Goal: Information Seeking & Learning: Learn about a topic

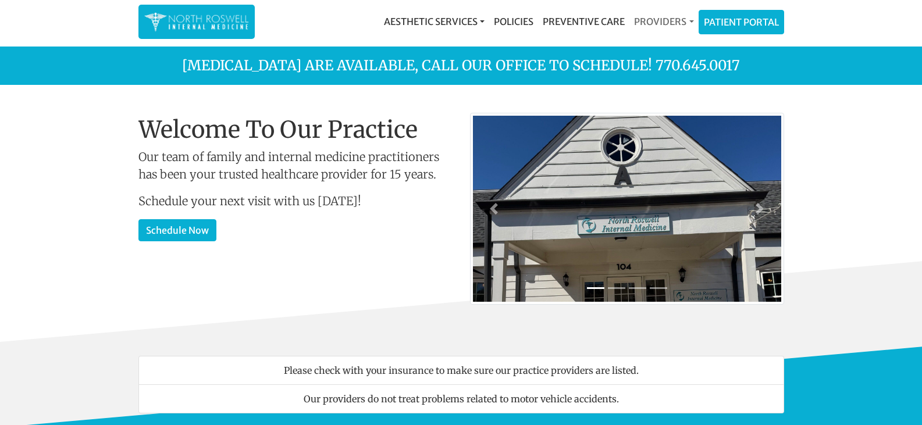
click at [668, 26] on link "Providers" at bounding box center [663, 21] width 69 height 23
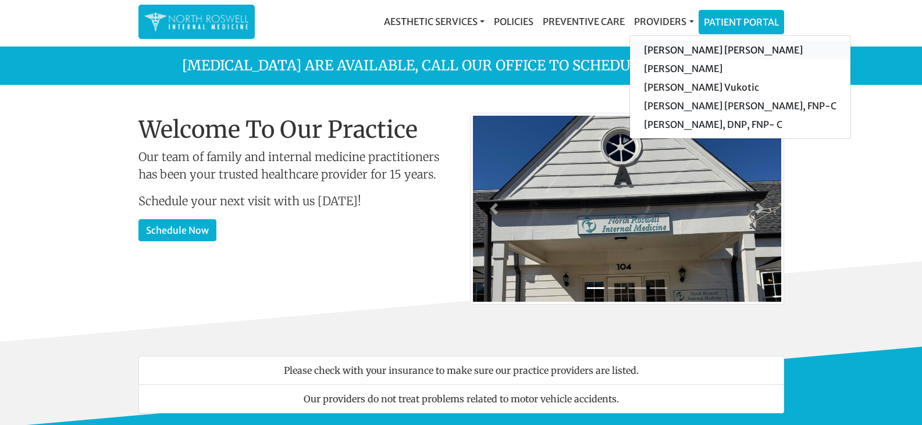
click at [683, 52] on link "[PERSON_NAME] [PERSON_NAME]" at bounding box center [740, 50] width 220 height 19
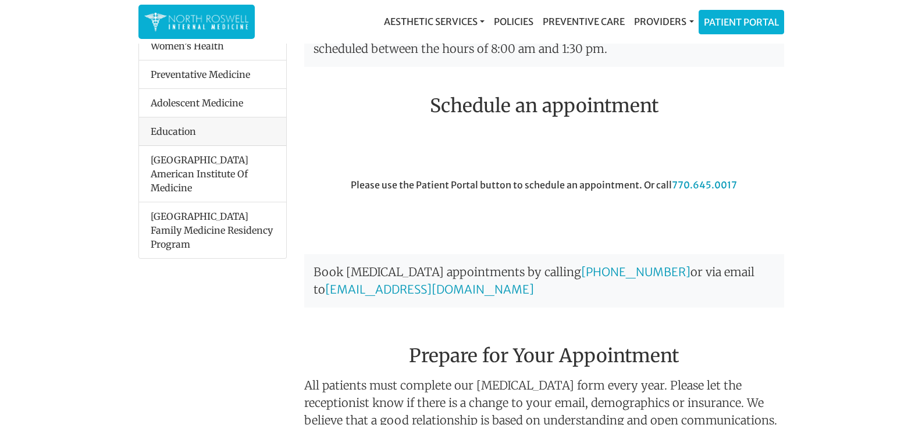
scroll to position [249, 0]
click at [746, 25] on link "Patient Portal" at bounding box center [741, 20] width 84 height 23
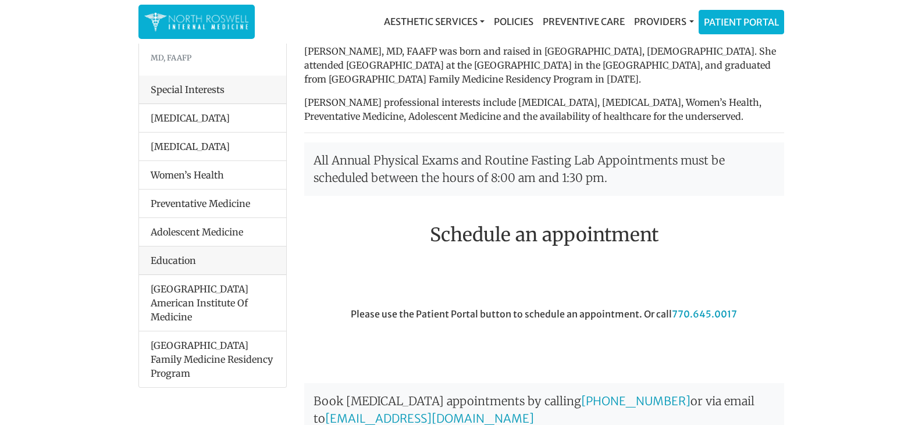
scroll to position [0, 0]
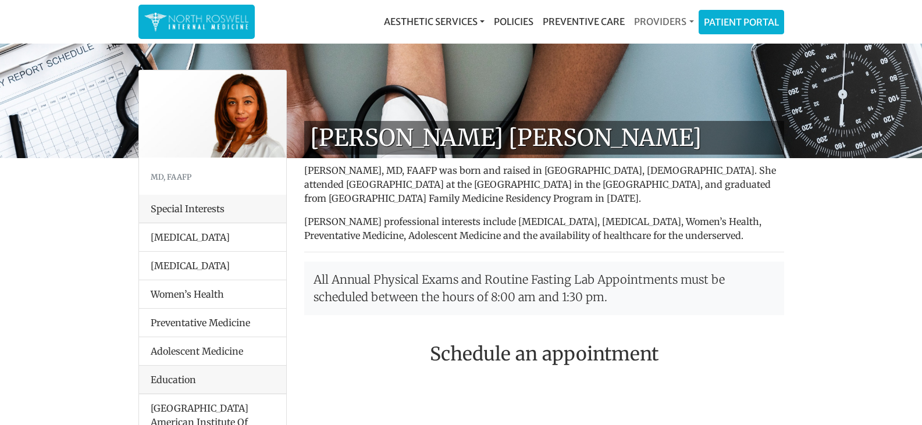
click at [661, 22] on link "Providers" at bounding box center [663, 21] width 69 height 23
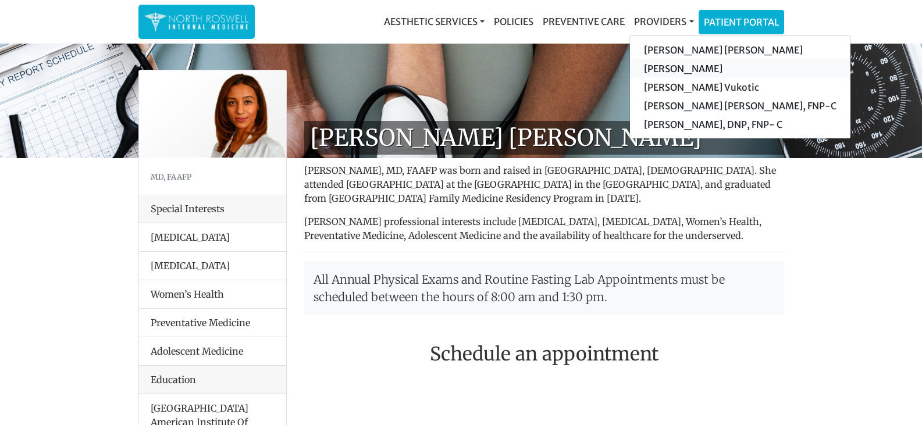
click at [685, 69] on link "[PERSON_NAME]" at bounding box center [740, 68] width 220 height 19
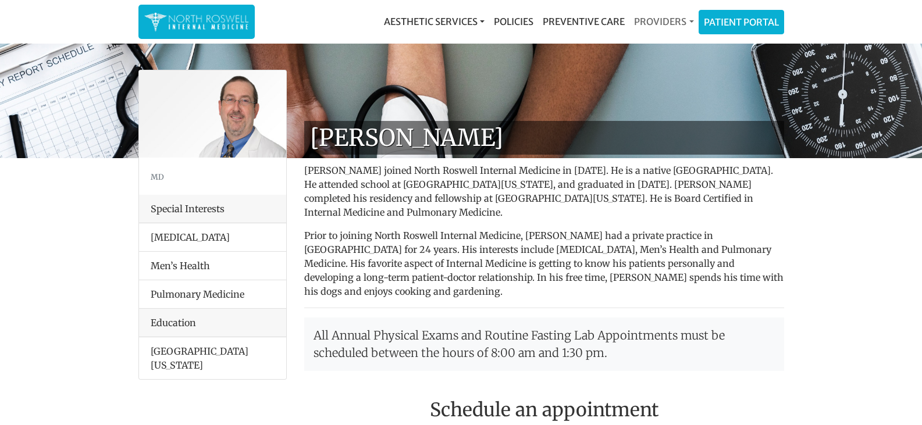
click at [668, 17] on link "Providers" at bounding box center [663, 21] width 69 height 23
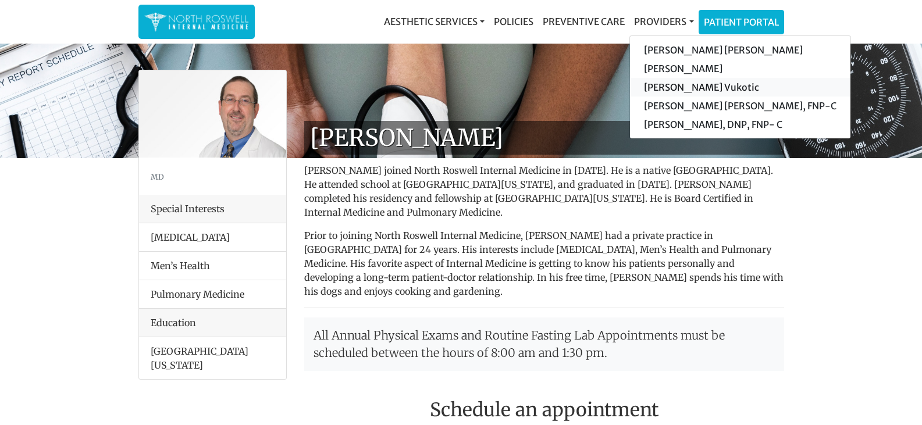
click at [688, 88] on link "[PERSON_NAME] Vukotic" at bounding box center [740, 87] width 220 height 19
